Goal: Book appointment/travel/reservation

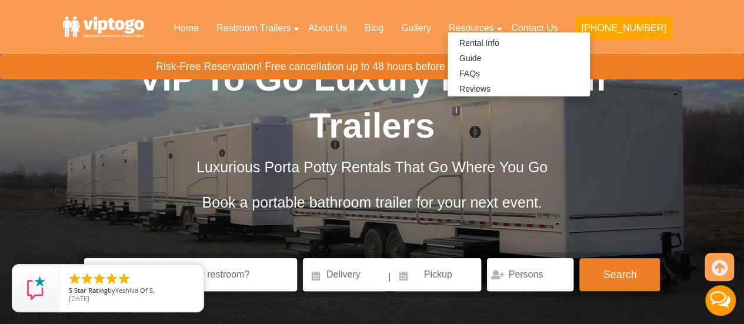
scroll to position [118, 0]
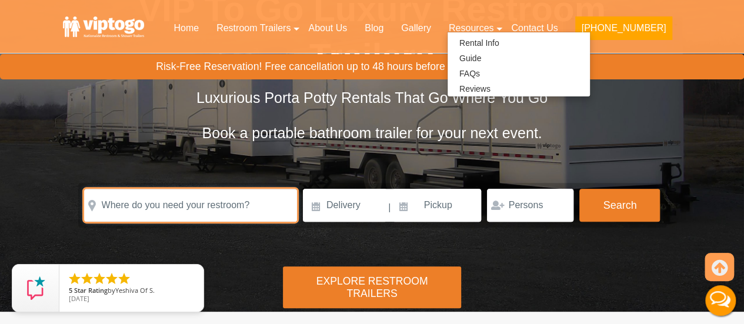
click at [163, 211] on input "text" at bounding box center [190, 205] width 213 height 33
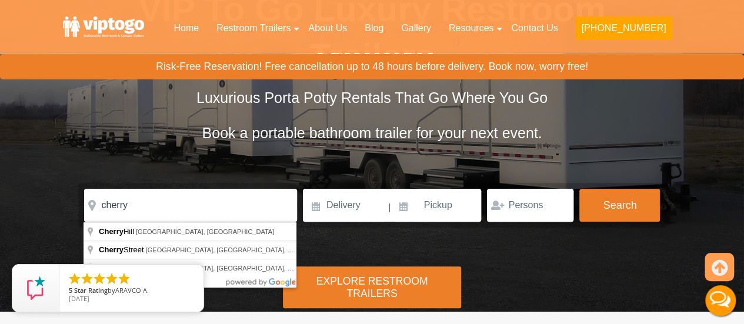
type input "[GEOGRAPHIC_DATA], [GEOGRAPHIC_DATA], [GEOGRAPHIC_DATA]"
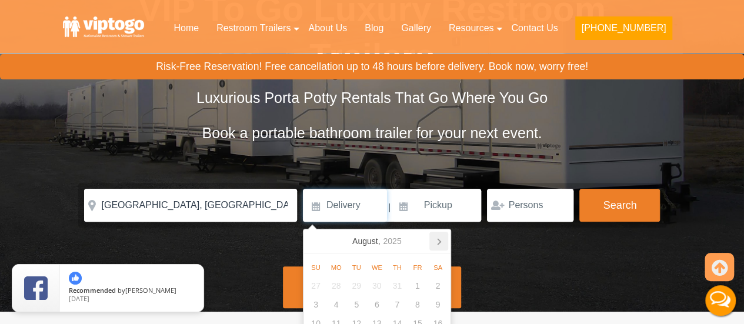
click at [443, 240] on icon at bounding box center [438, 241] width 19 height 19
click at [437, 284] on div "1" at bounding box center [437, 285] width 21 height 19
type input "[DATE]"
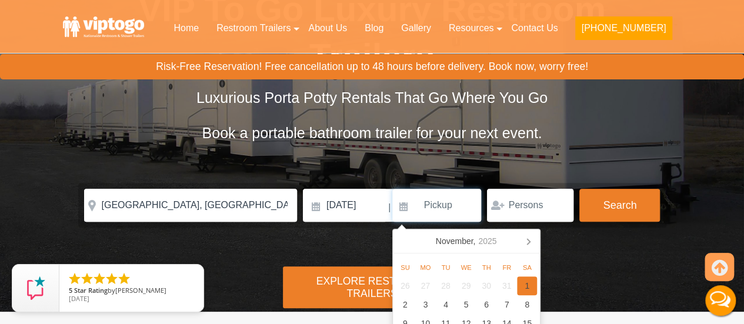
click at [521, 283] on div "1" at bounding box center [527, 285] width 21 height 19
type input "[DATE]"
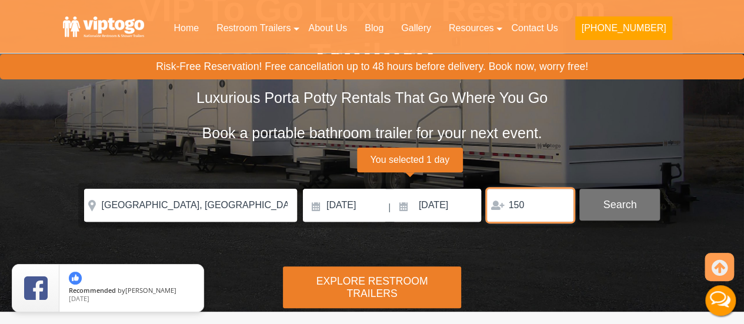
type input "150"
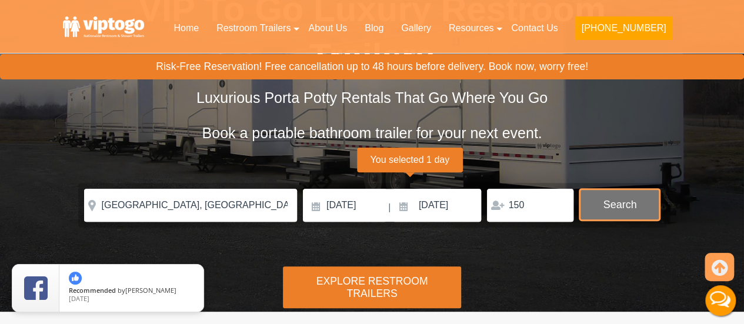
click at [612, 212] on button "Search" at bounding box center [619, 205] width 81 height 32
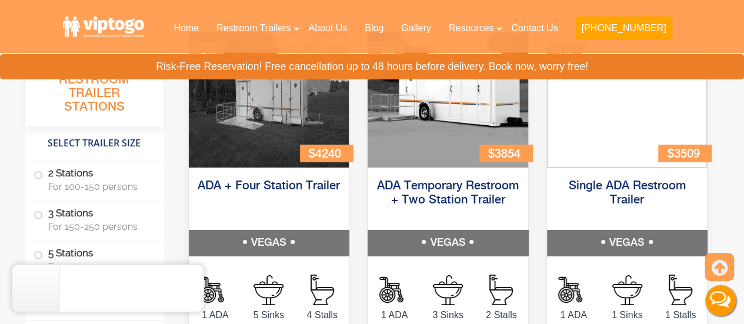
scroll to position [4173, 0]
